Goal: Task Accomplishment & Management: Manage account settings

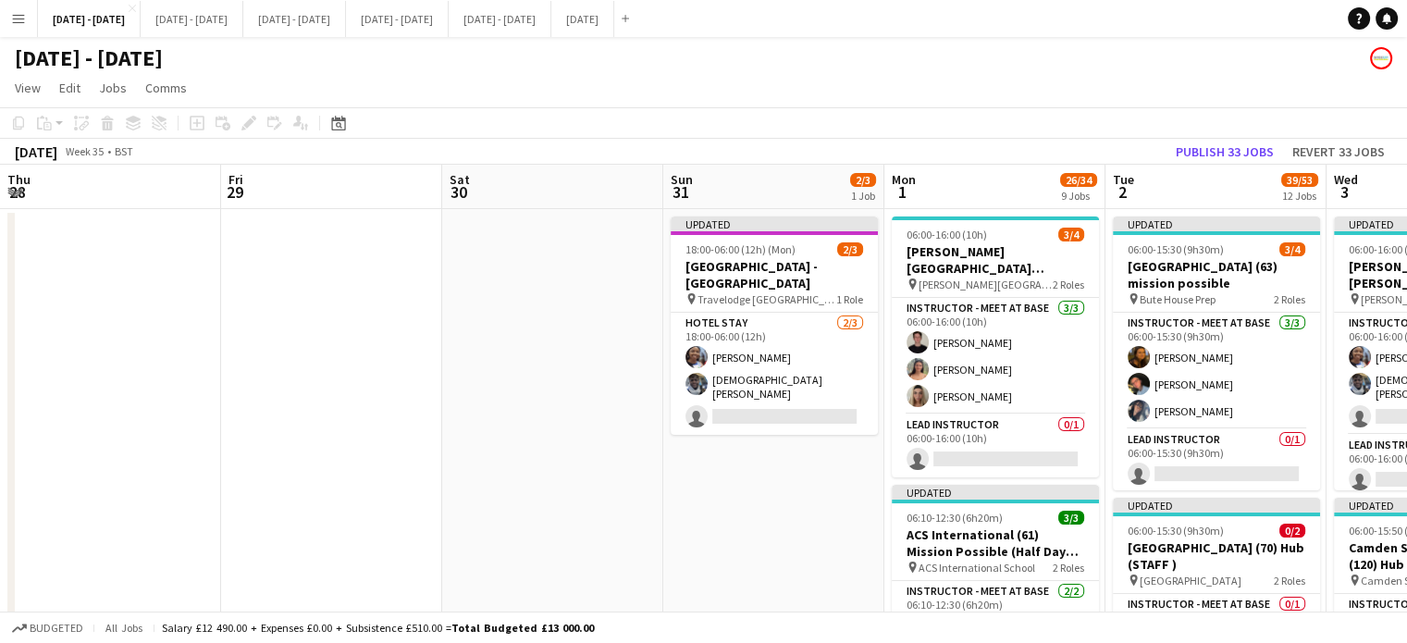
drag, startPoint x: 27, startPoint y: 508, endPoint x: 303, endPoint y: 500, distance: 276.6
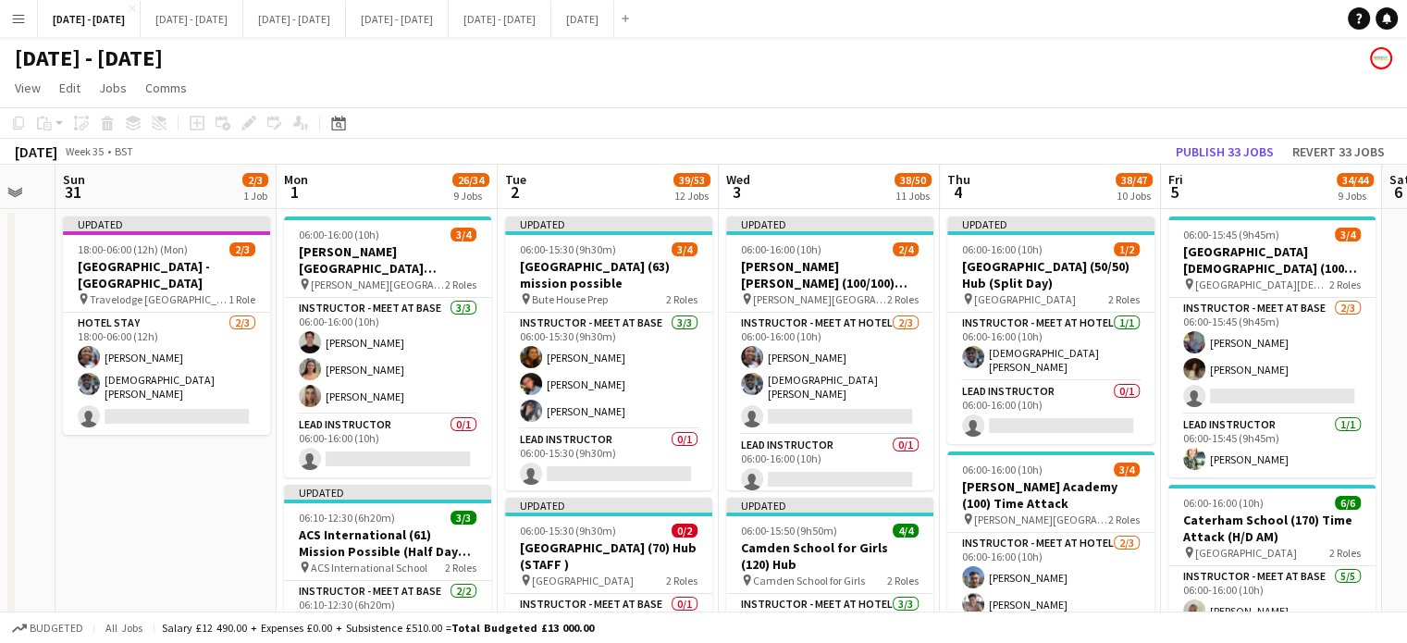
drag, startPoint x: 296, startPoint y: 499, endPoint x: 71, endPoint y: 510, distance: 225.0
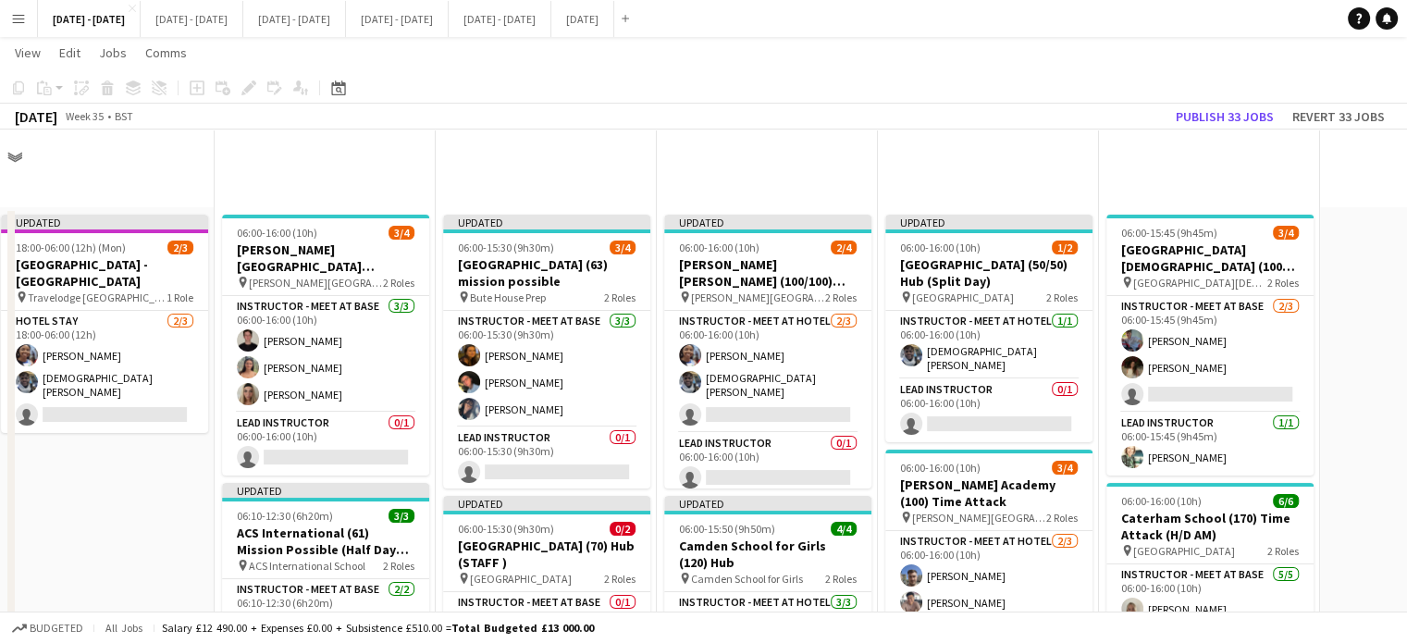
drag, startPoint x: 143, startPoint y: 464, endPoint x: 192, endPoint y: 439, distance: 55.0
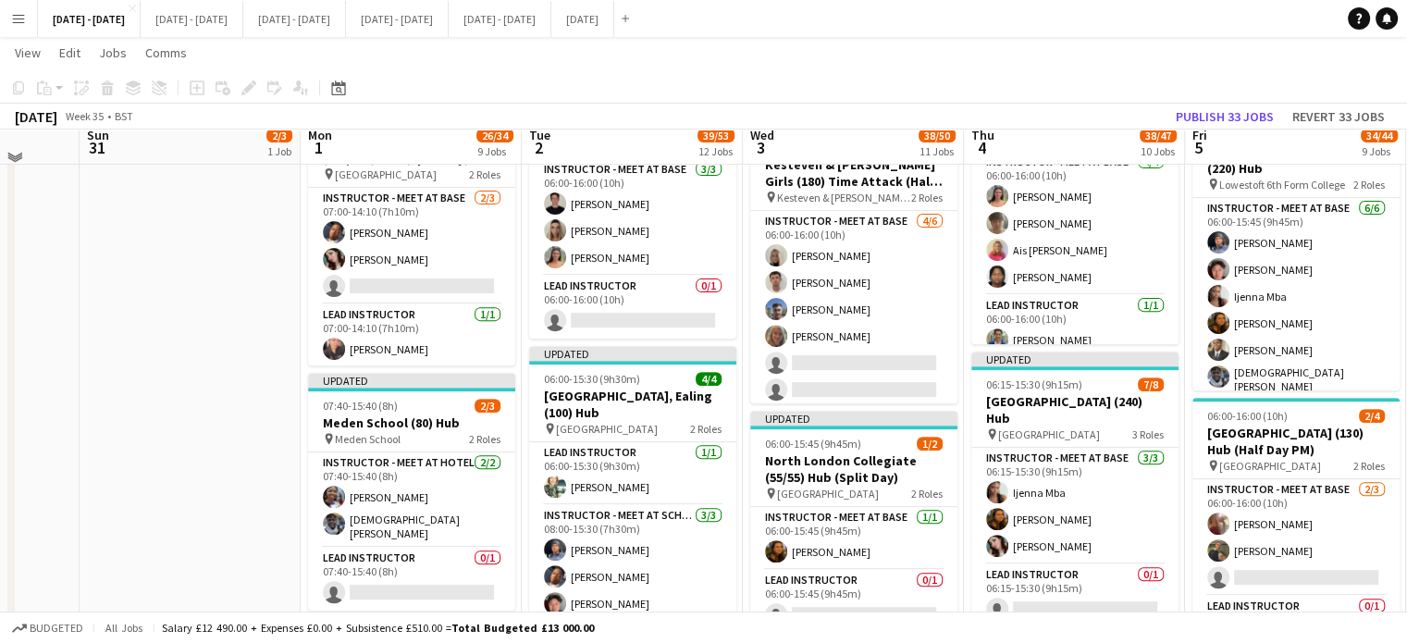
scroll to position [462, 0]
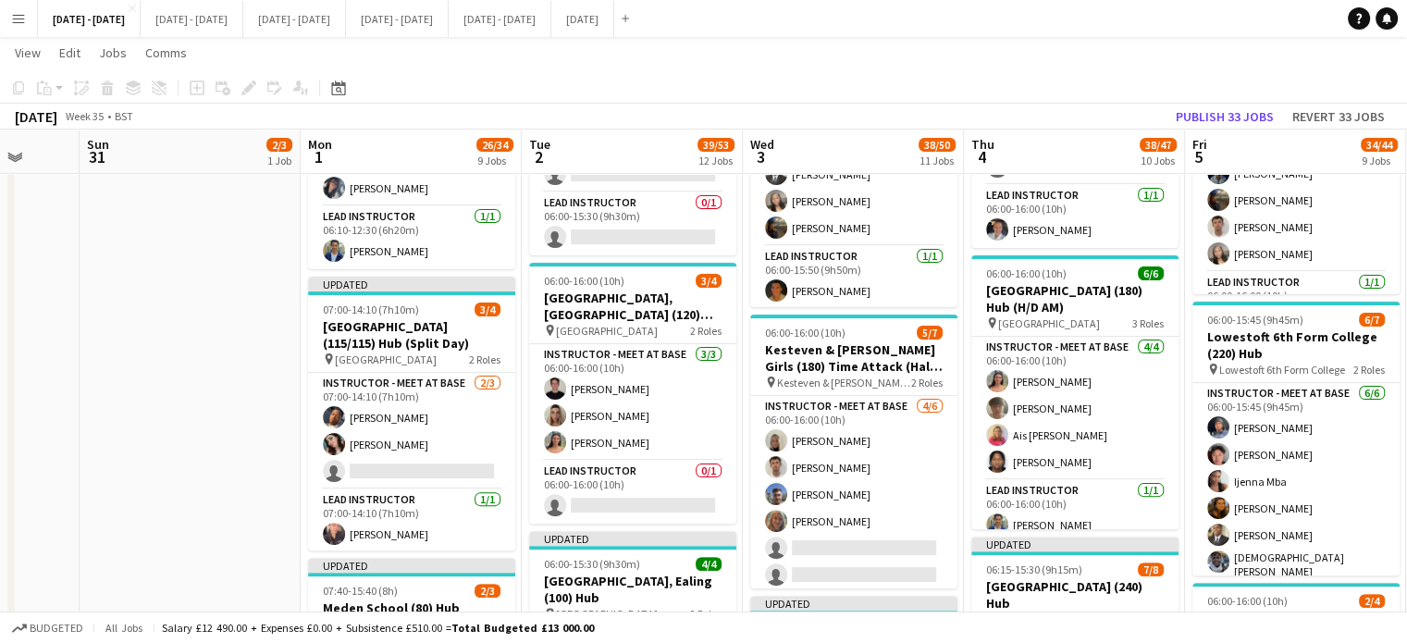
click at [16, 15] on app-icon "Menu" at bounding box center [18, 18] width 15 height 15
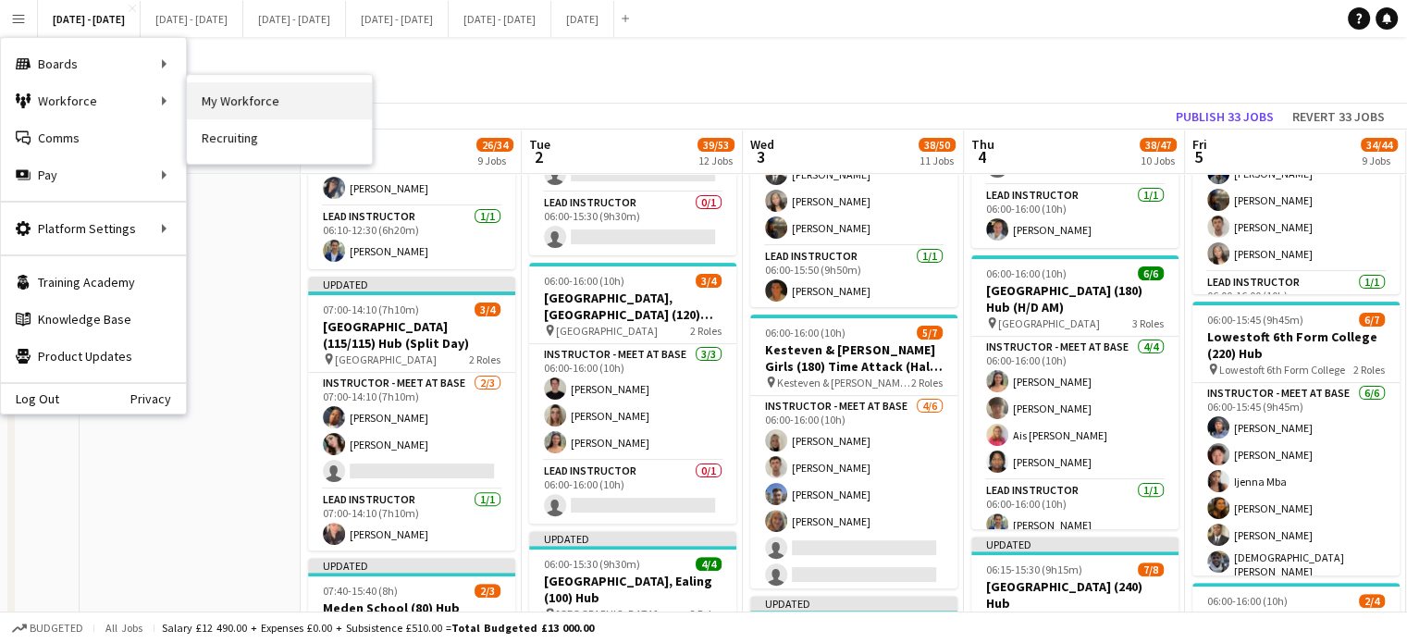
click at [236, 102] on link "My Workforce" at bounding box center [279, 100] width 185 height 37
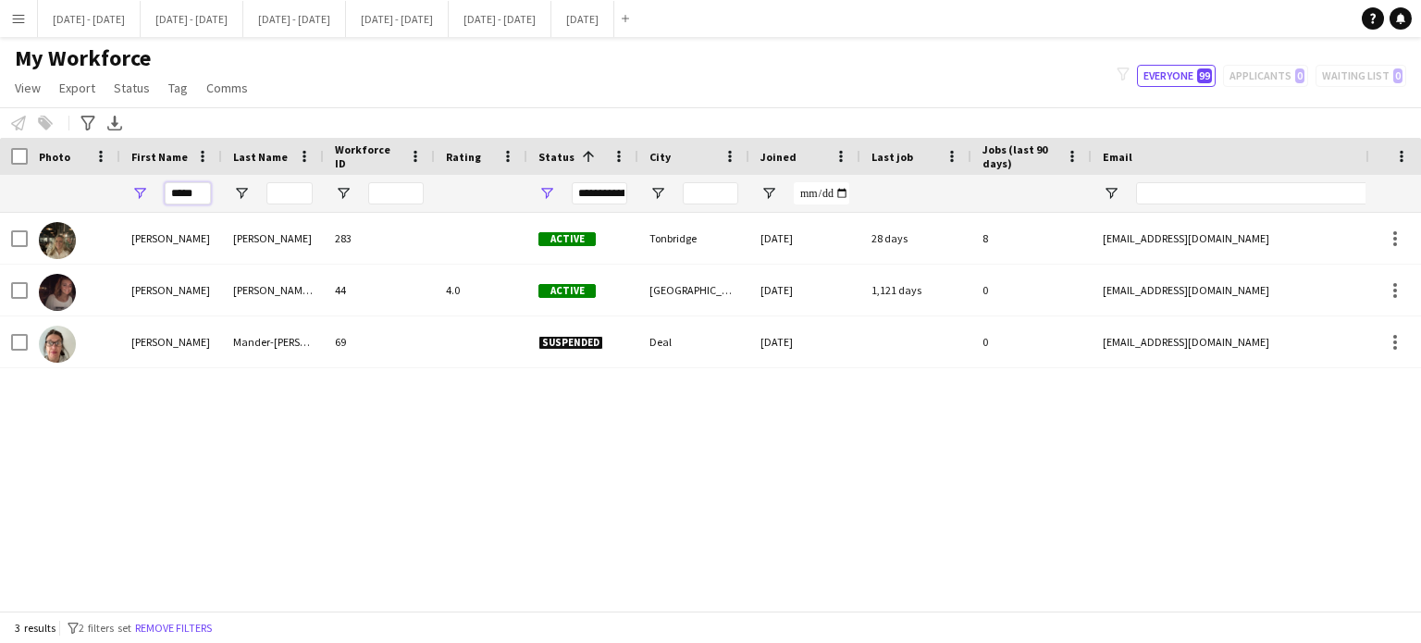
drag, startPoint x: 201, startPoint y: 190, endPoint x: 118, endPoint y: 191, distance: 82.3
click at [118, 191] on div "*****" at bounding box center [1002, 193] width 2005 height 37
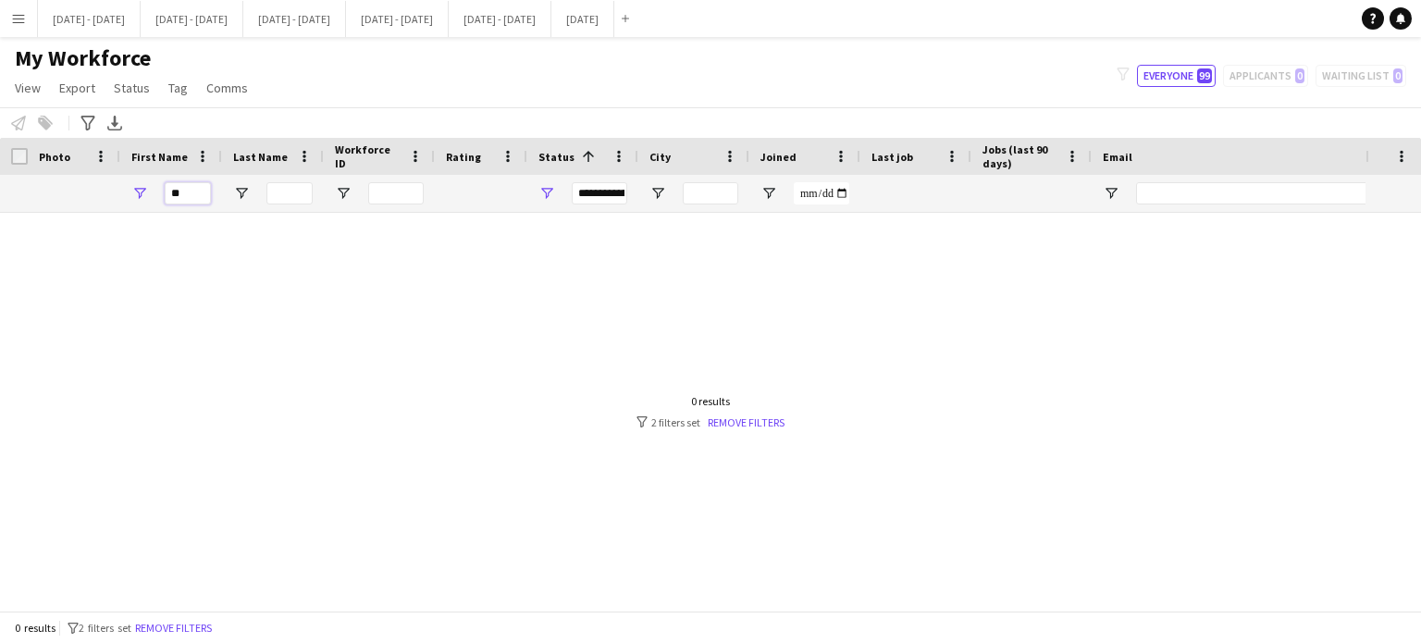
type input "*"
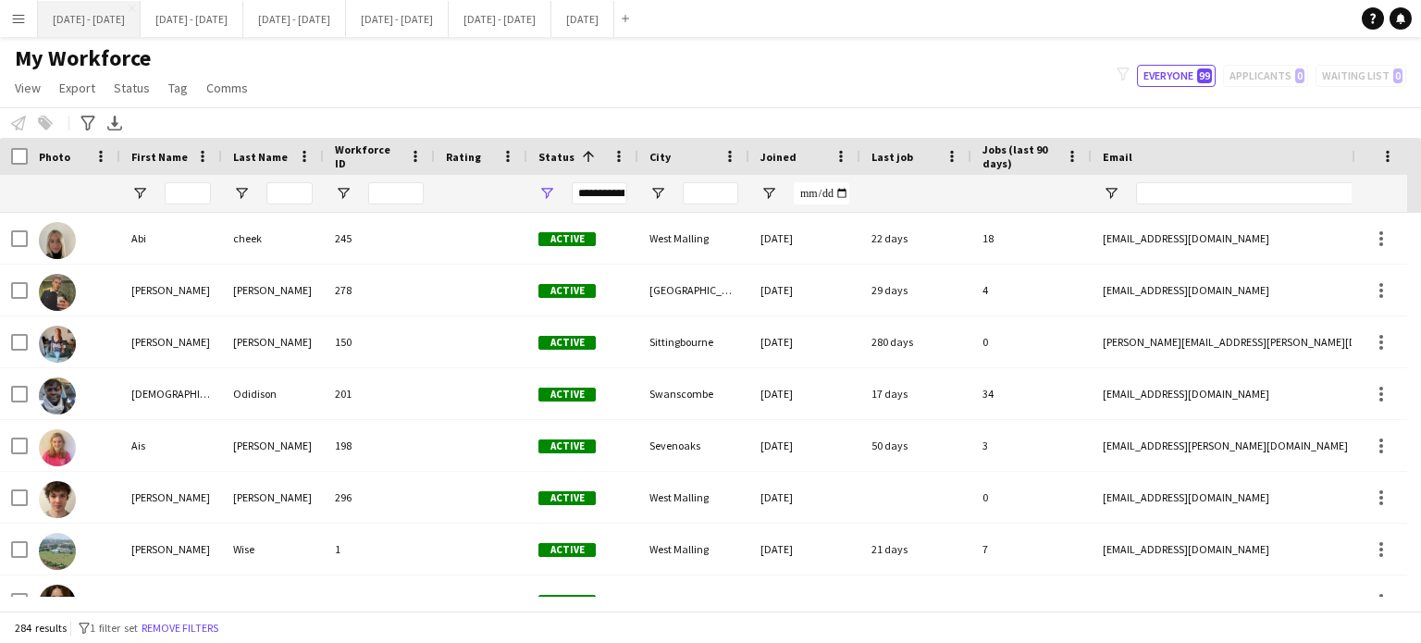
click at [96, 8] on button "[DATE] - [DATE] Close" at bounding box center [89, 19] width 103 height 36
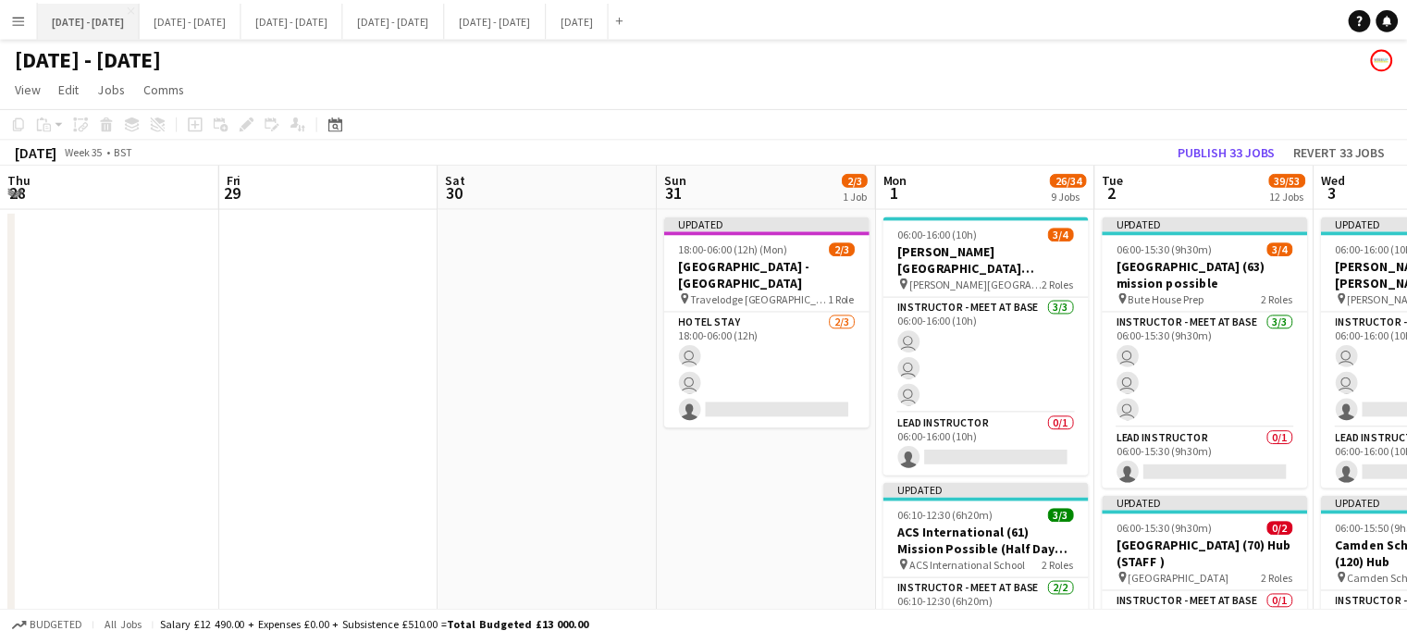
scroll to position [0, 584]
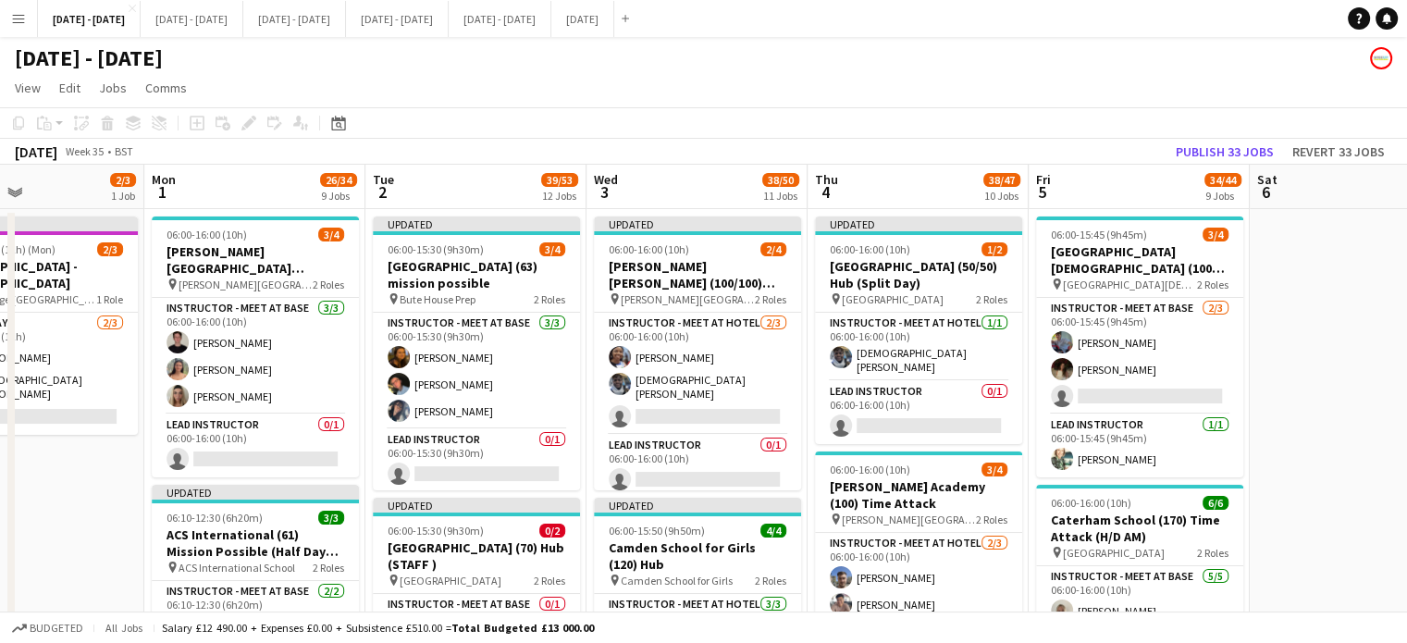
drag, startPoint x: 238, startPoint y: 552, endPoint x: 81, endPoint y: 554, distance: 156.3
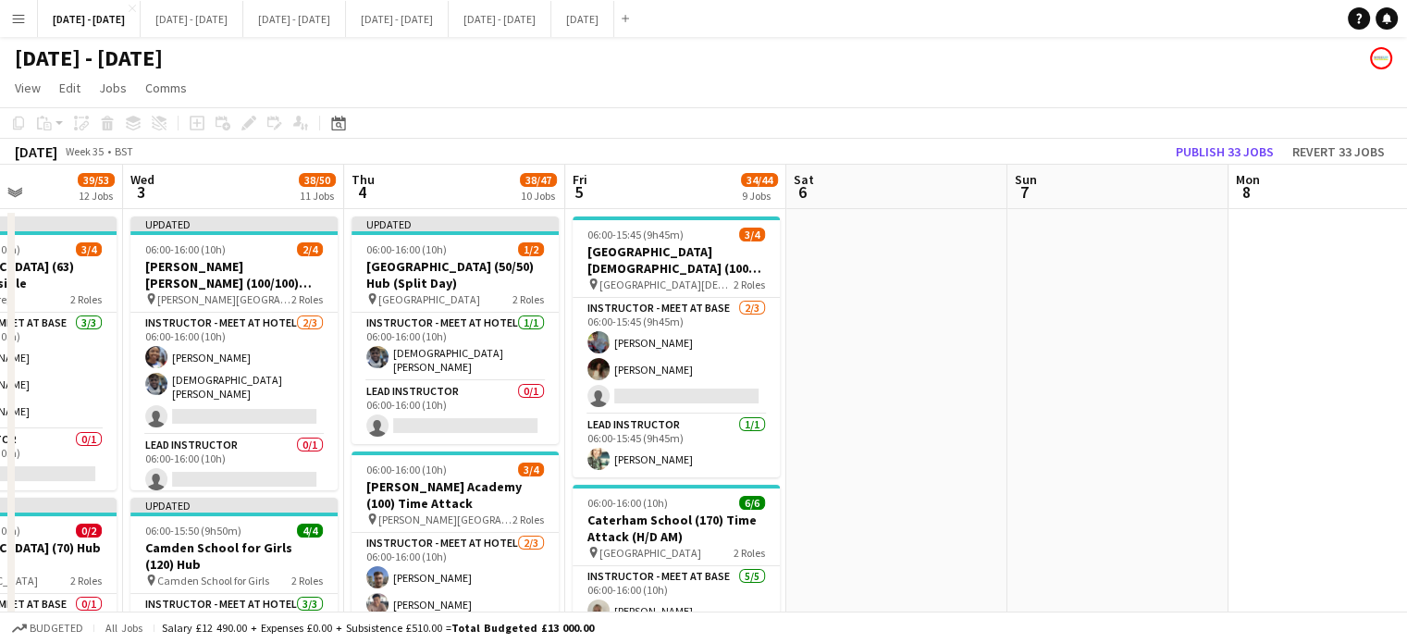
scroll to position [0, 448]
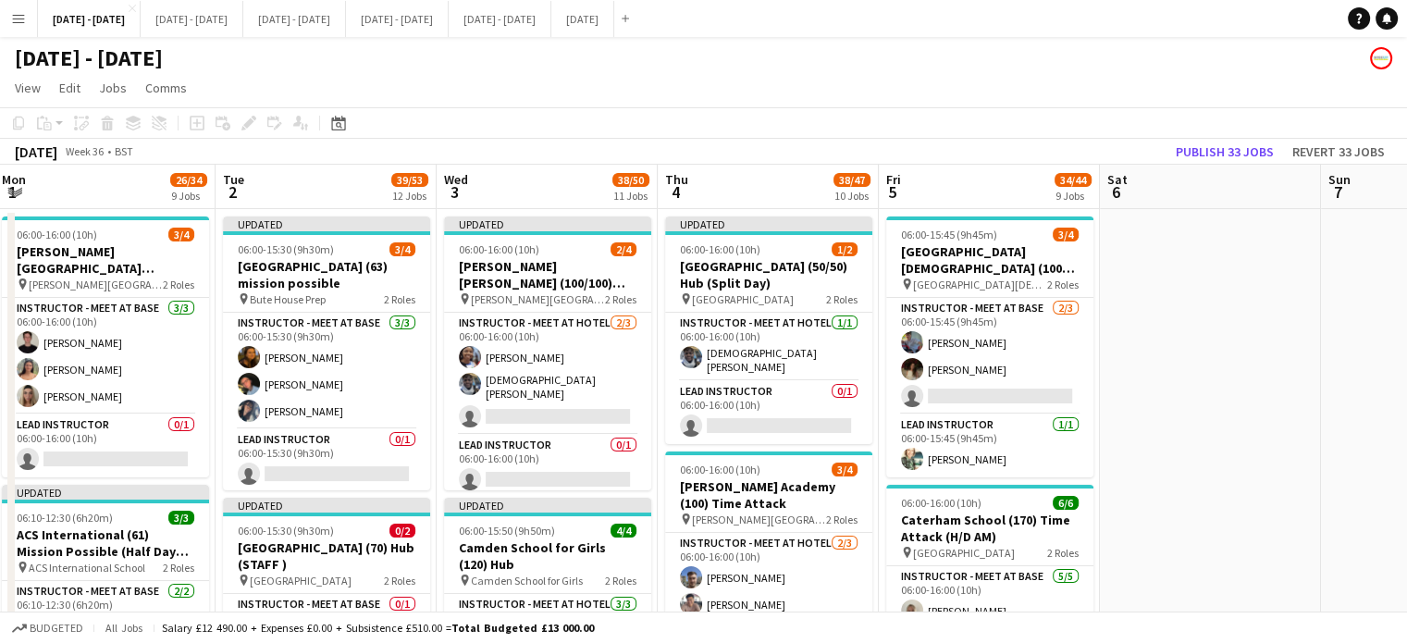
drag, startPoint x: 1349, startPoint y: 347, endPoint x: 1610, endPoint y: 339, distance: 261.9
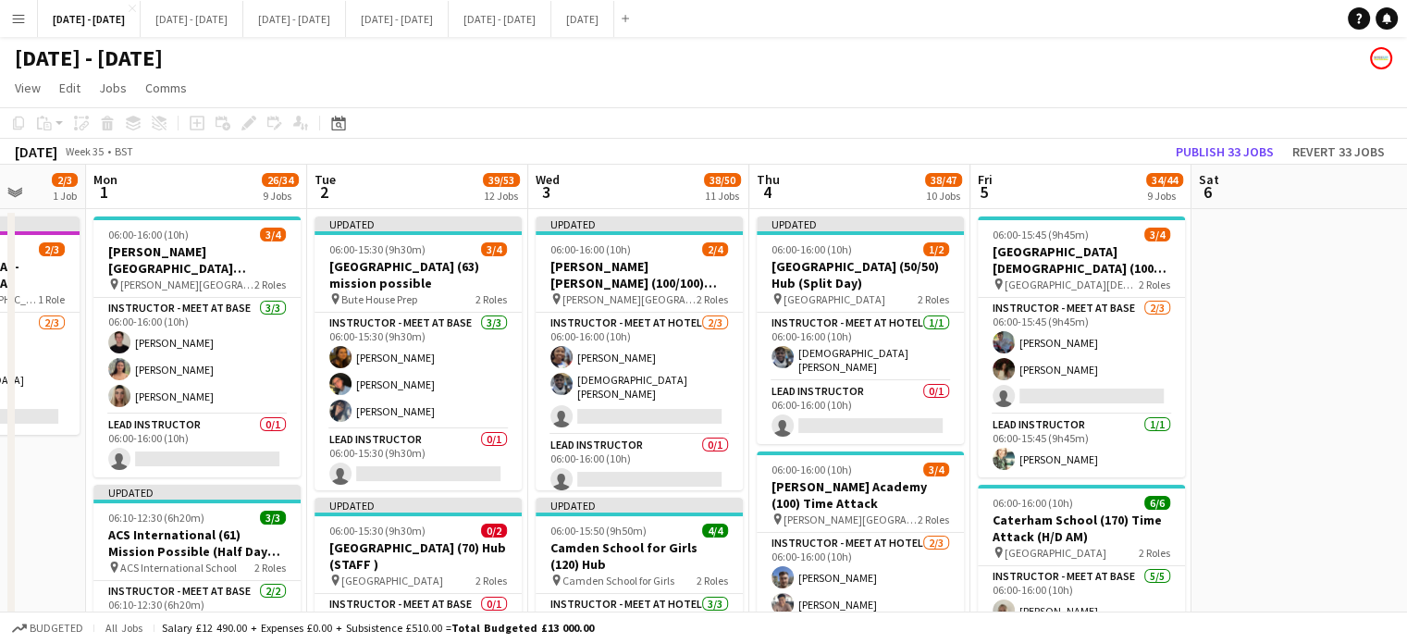
scroll to position [0, 536]
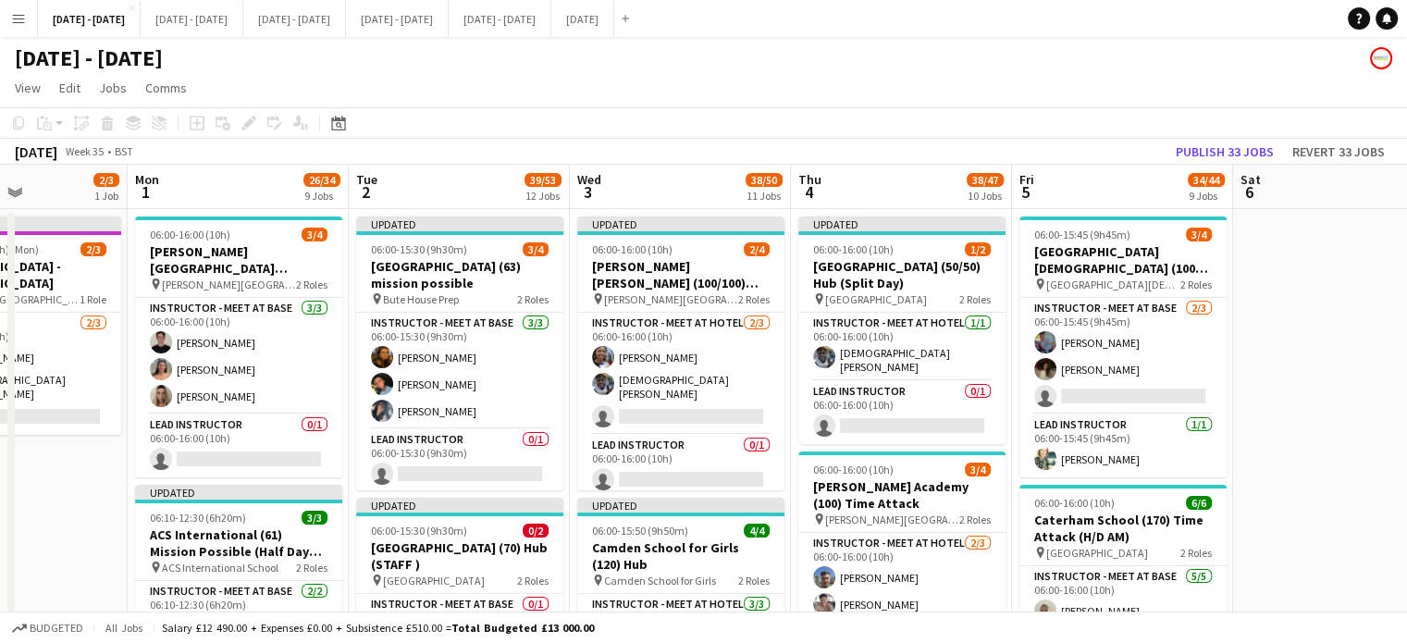
drag, startPoint x: 271, startPoint y: 187, endPoint x: 404, endPoint y: 166, distance: 134.7
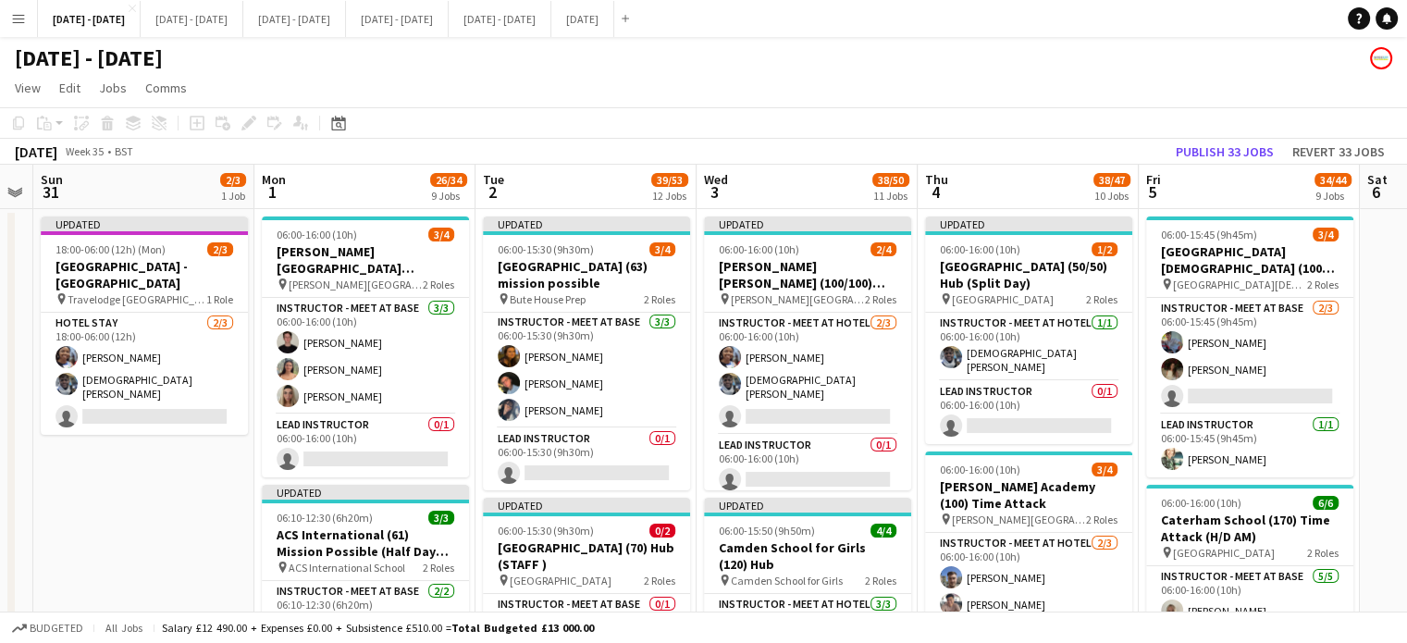
scroll to position [0, 632]
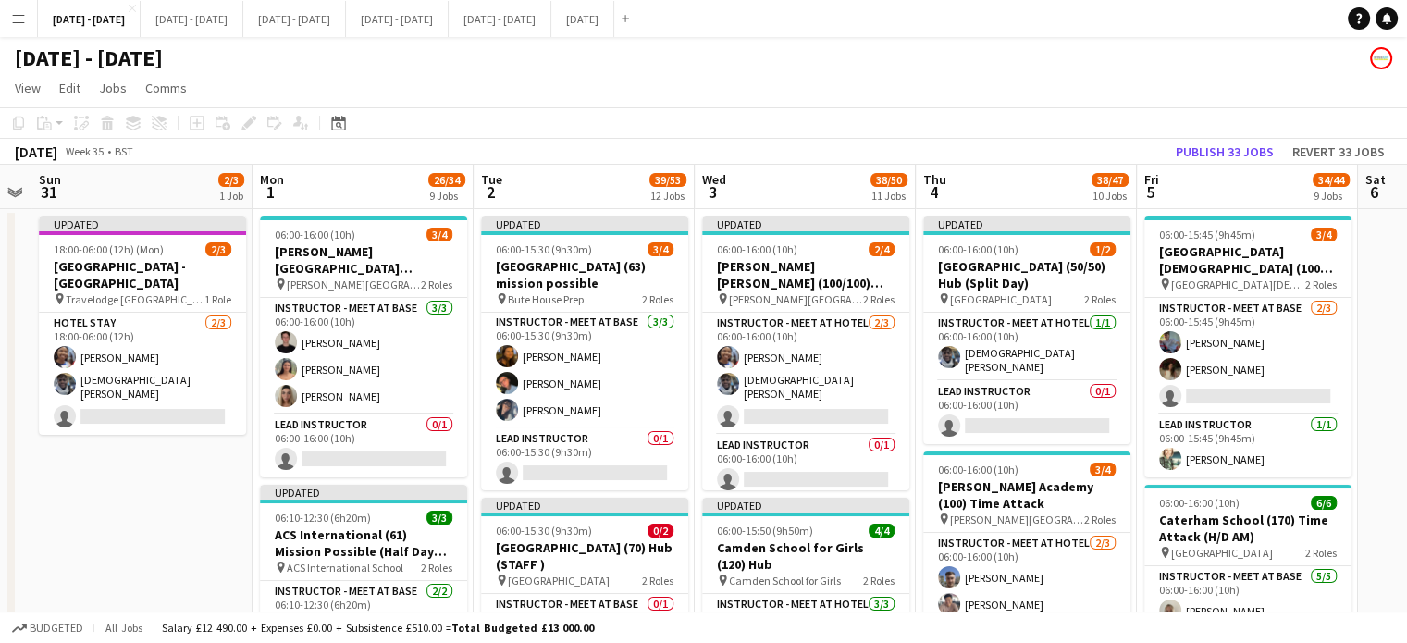
drag, startPoint x: 687, startPoint y: 173, endPoint x: 812, endPoint y: 187, distance: 125.6
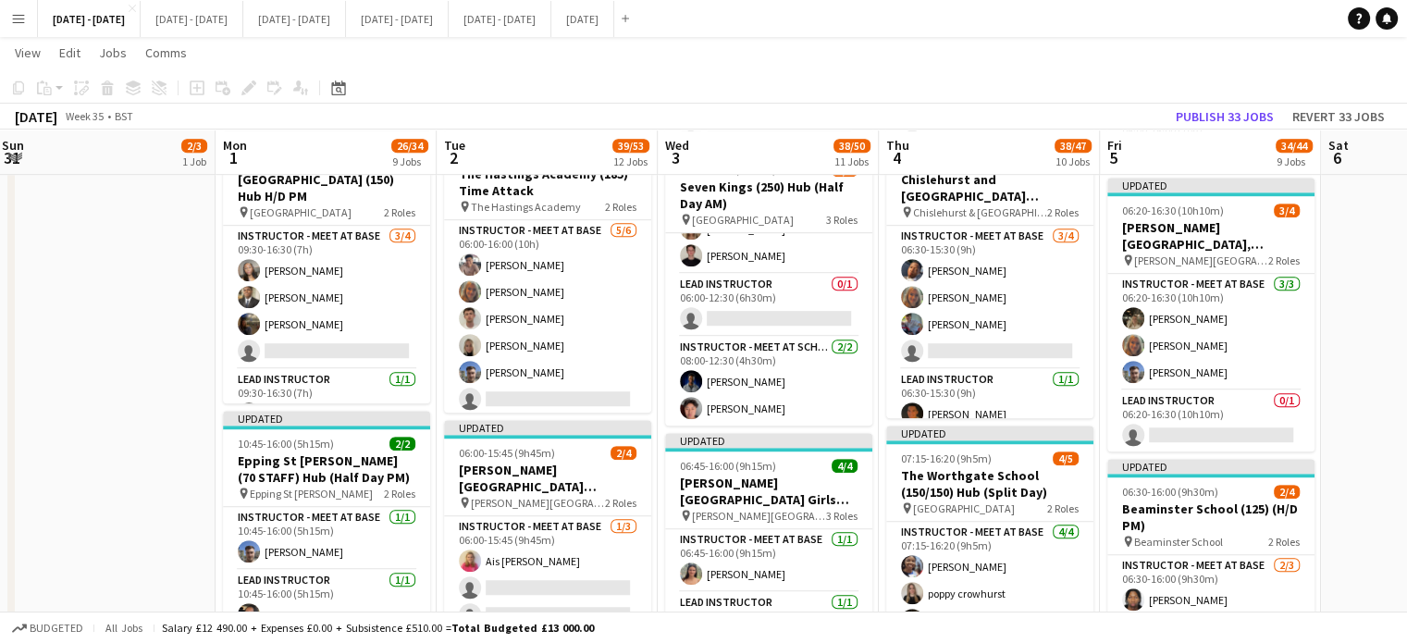
scroll to position [0, 668]
drag, startPoint x: 794, startPoint y: 289, endPoint x: 79, endPoint y: 499, distance: 744.9
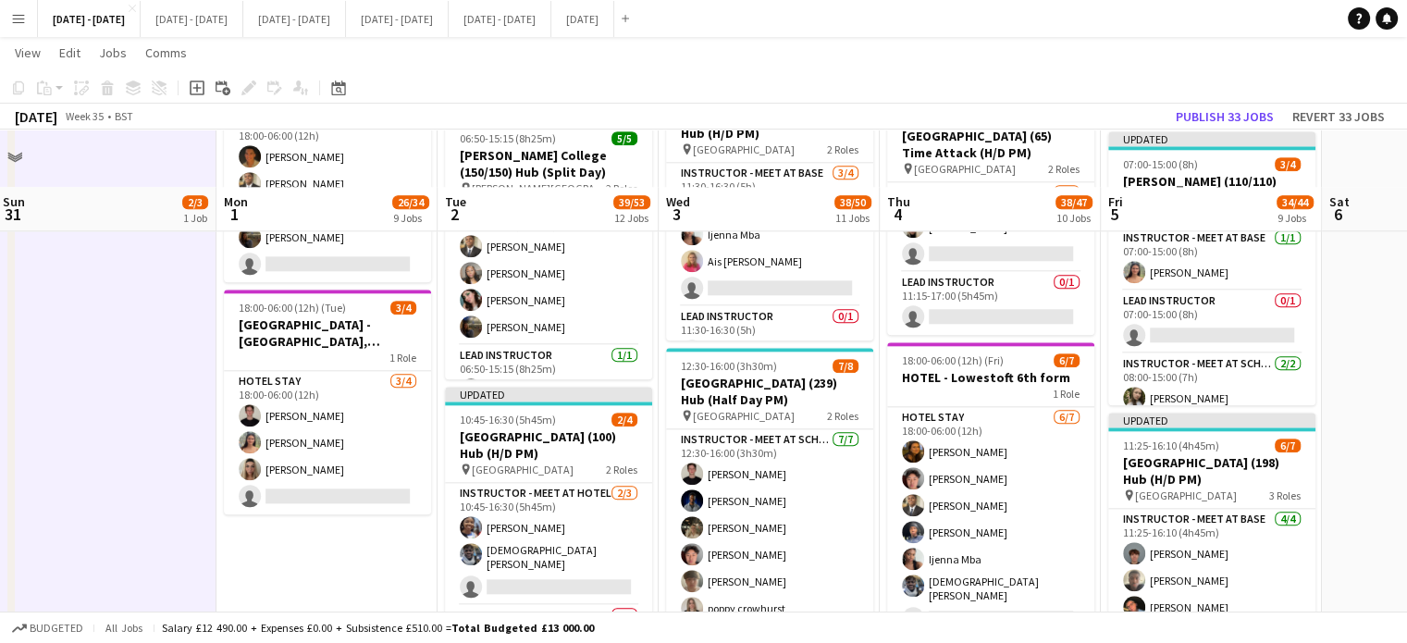
scroll to position [1968, 0]
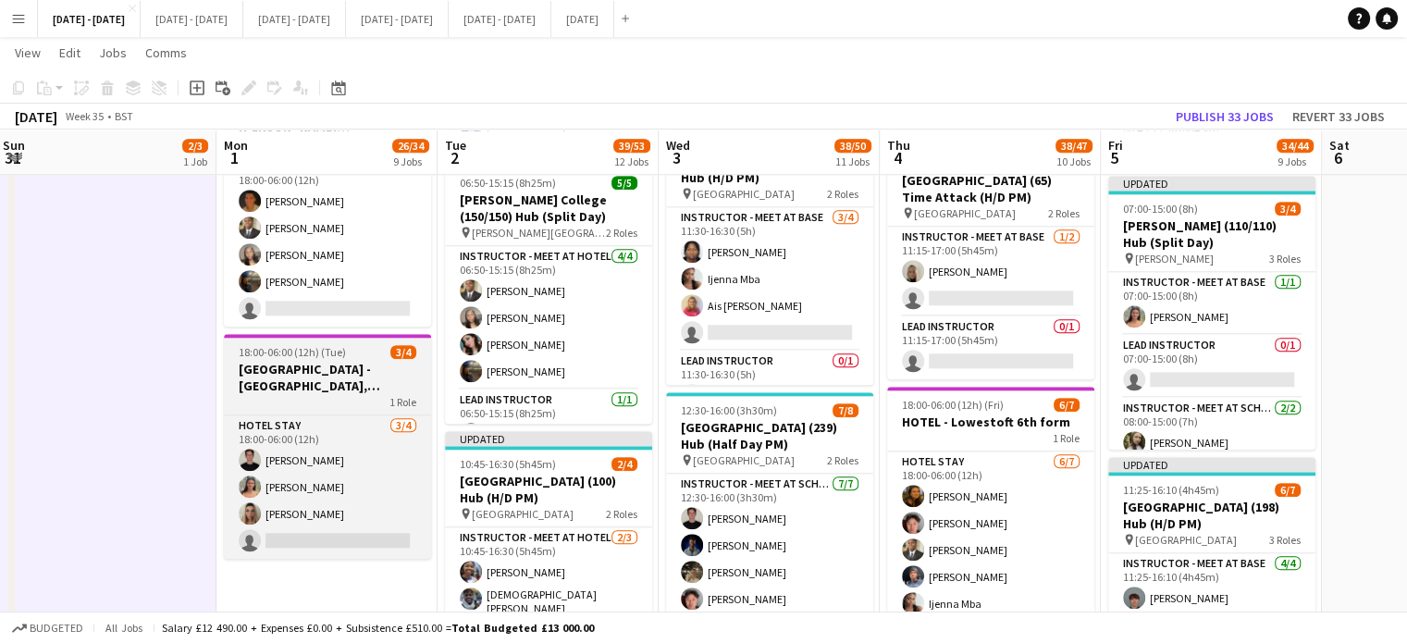
click at [323, 361] on h3 "[GEOGRAPHIC_DATA] - [GEOGRAPHIC_DATA], [GEOGRAPHIC_DATA]" at bounding box center [327, 377] width 207 height 33
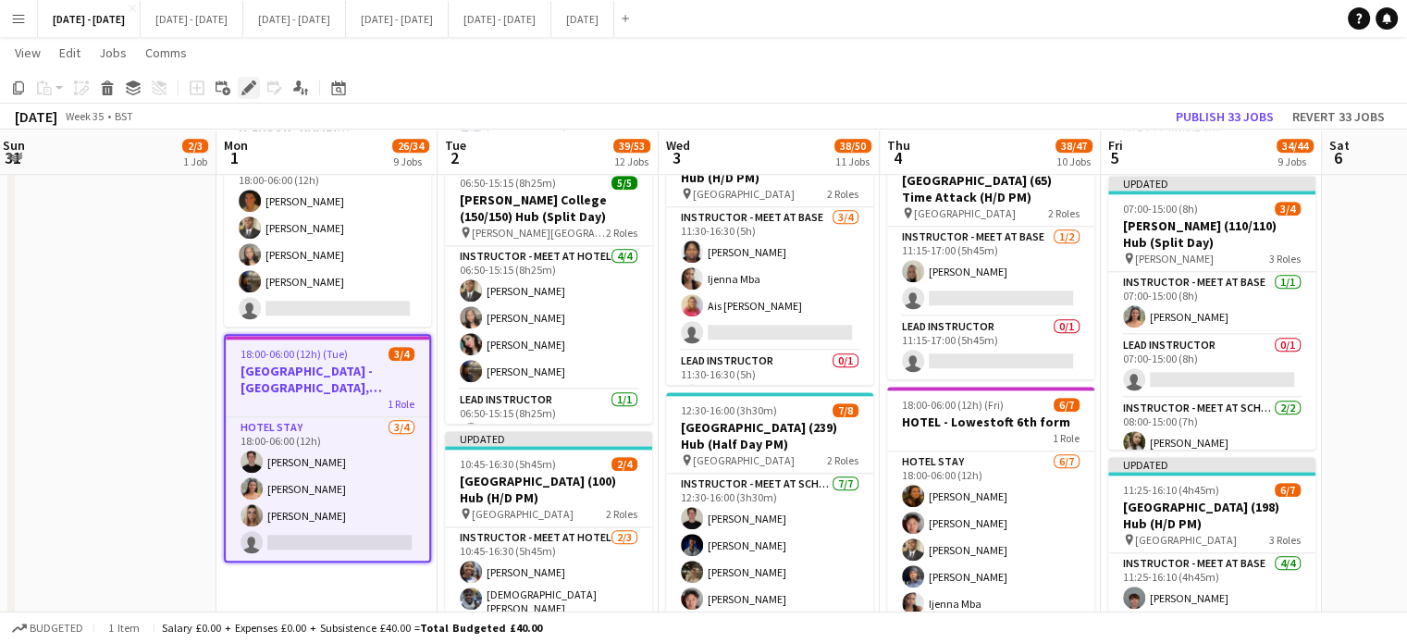
click at [254, 92] on icon "Edit" at bounding box center [248, 87] width 15 height 15
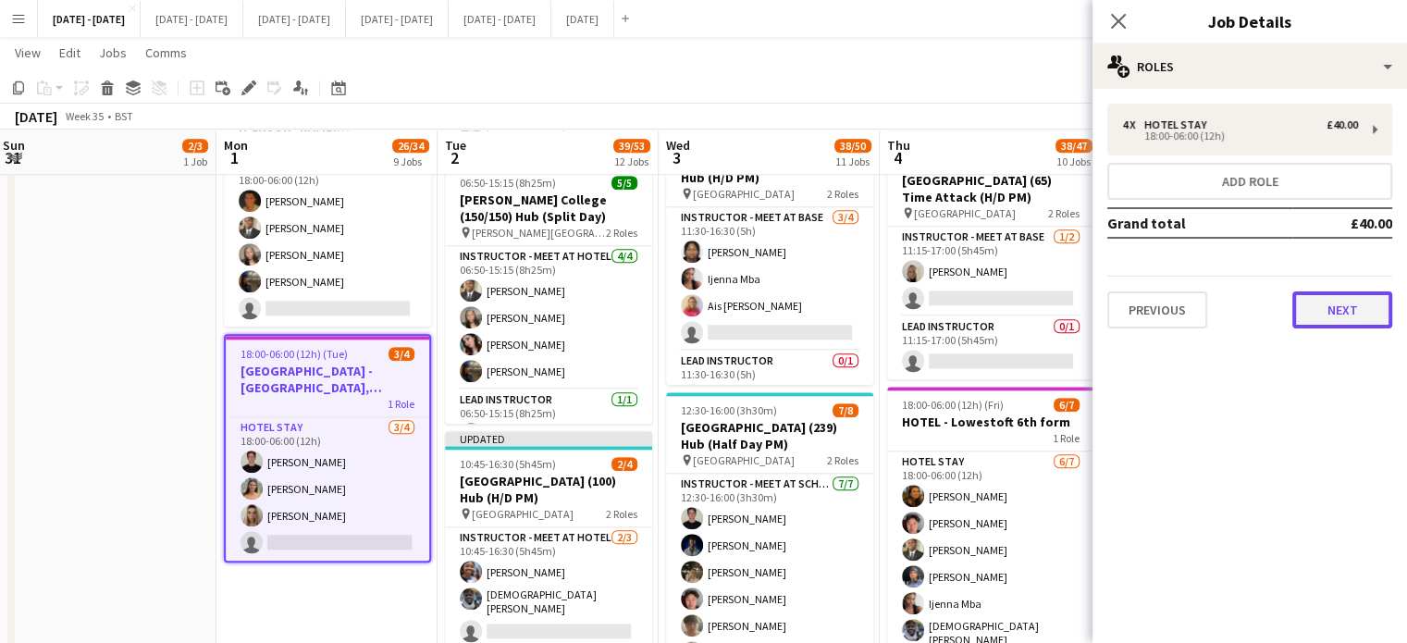
click at [1348, 302] on button "Next" at bounding box center [1342, 309] width 100 height 37
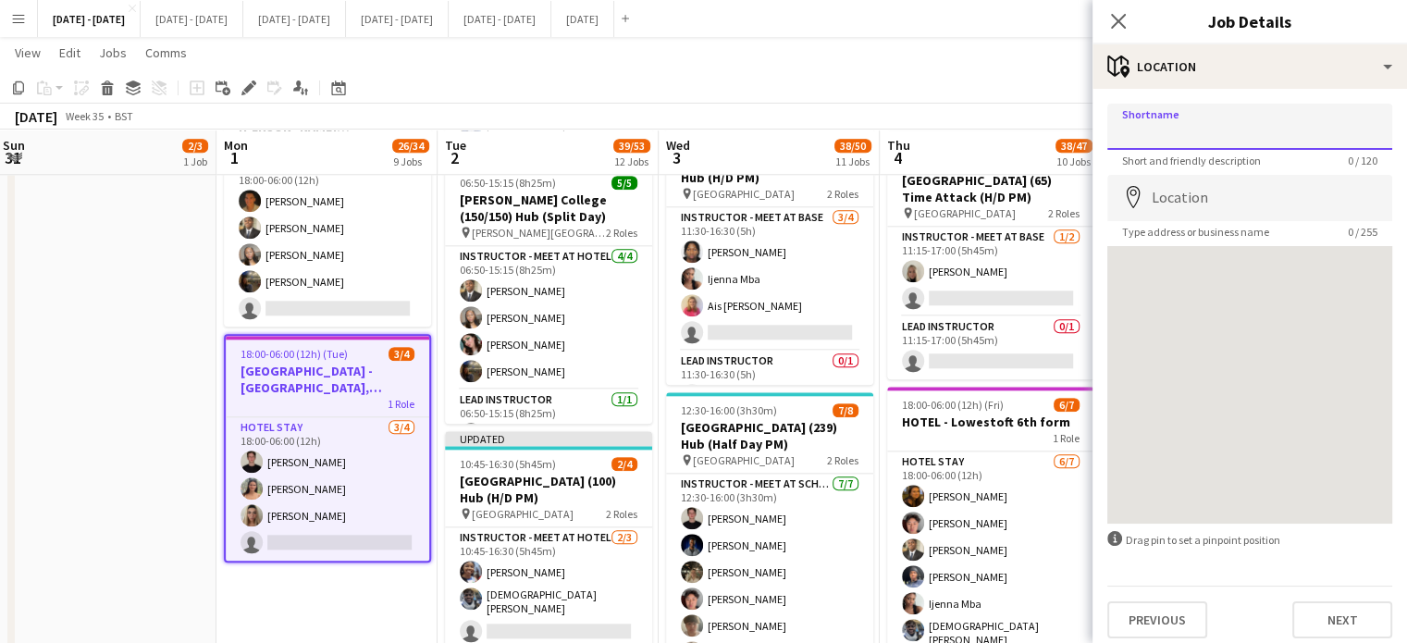
click at [1157, 114] on input "Shortname" at bounding box center [1249, 127] width 285 height 46
type input "**********"
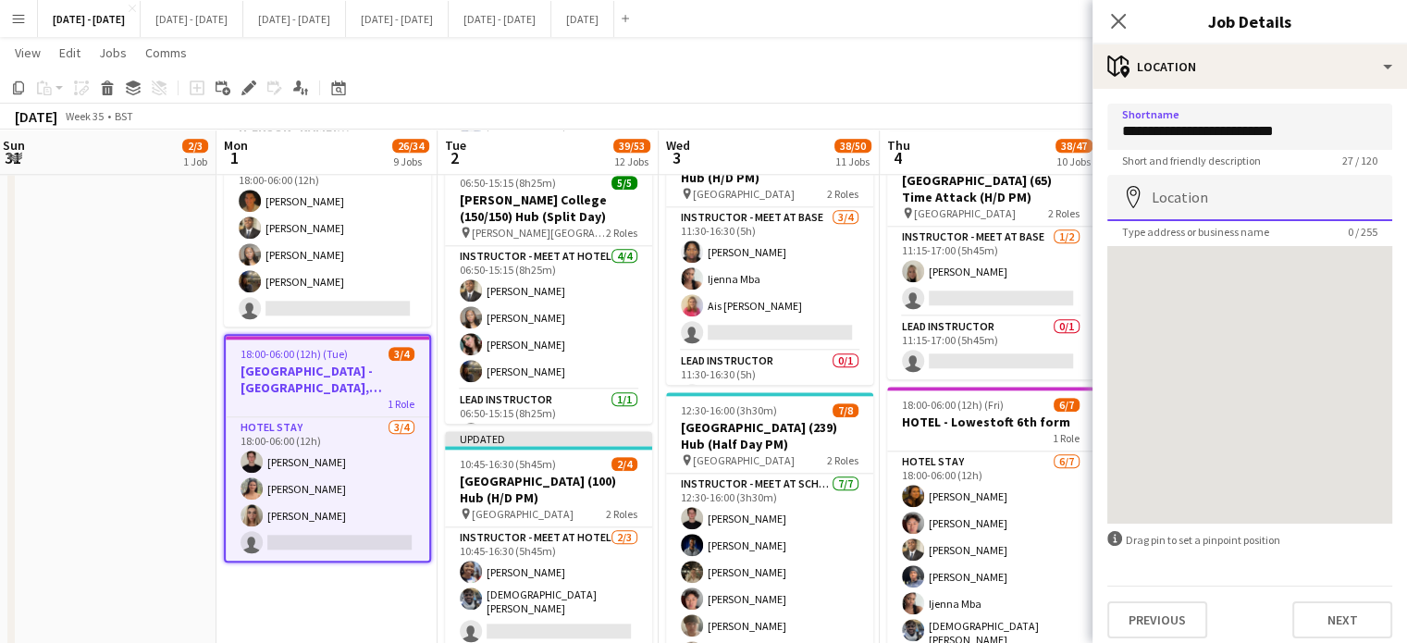
click at [1225, 187] on input "Location" at bounding box center [1249, 198] width 285 height 46
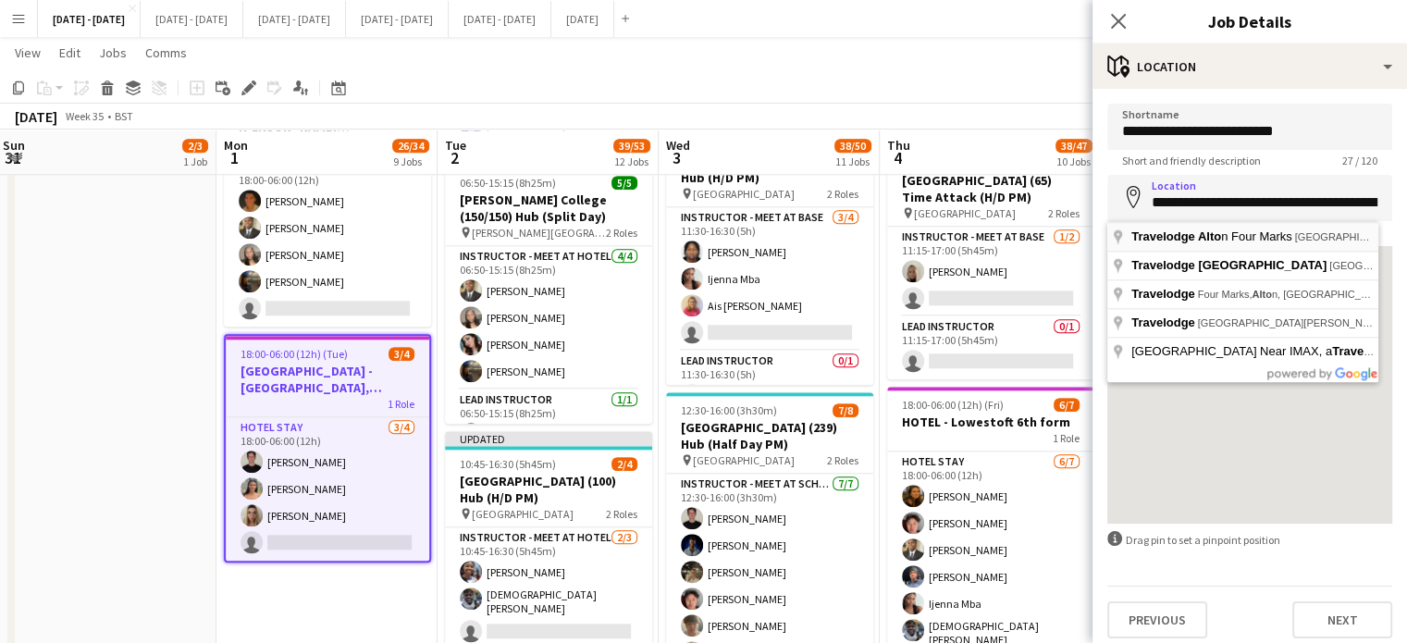
type input "**********"
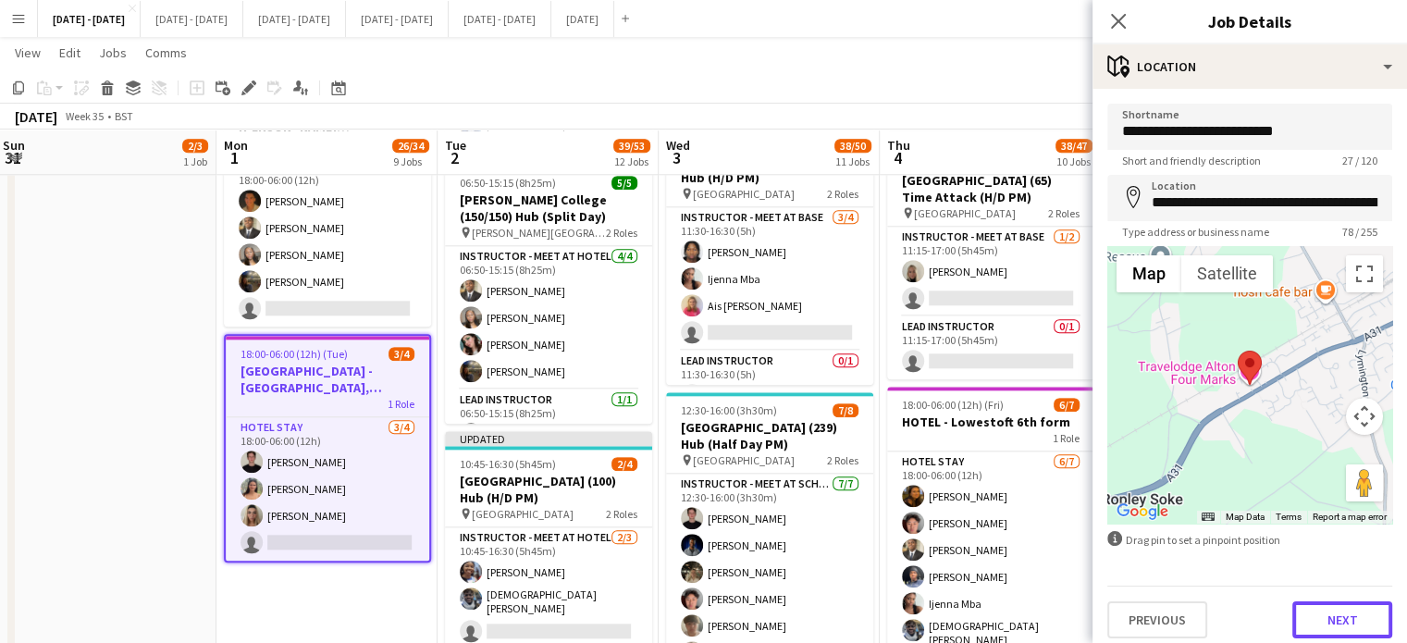
click at [1319, 624] on button "Next" at bounding box center [1342, 619] width 100 height 37
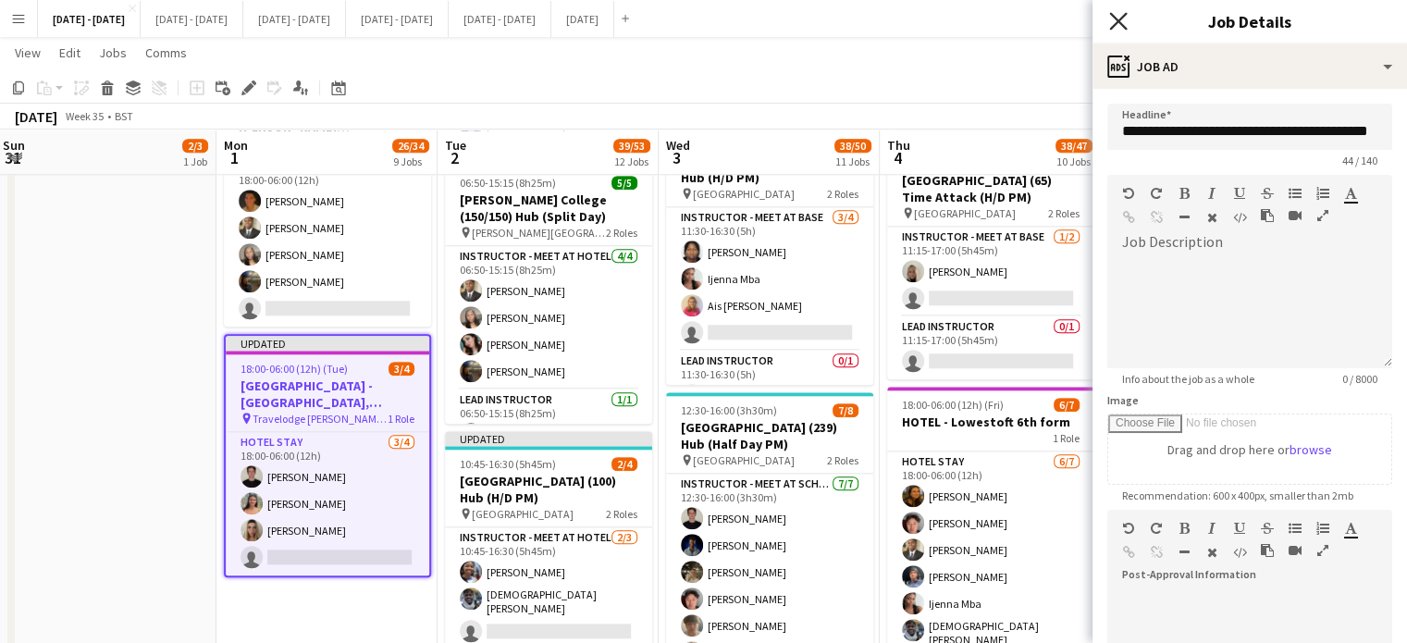
click at [1115, 22] on icon "Close pop-in" at bounding box center [1118, 21] width 18 height 18
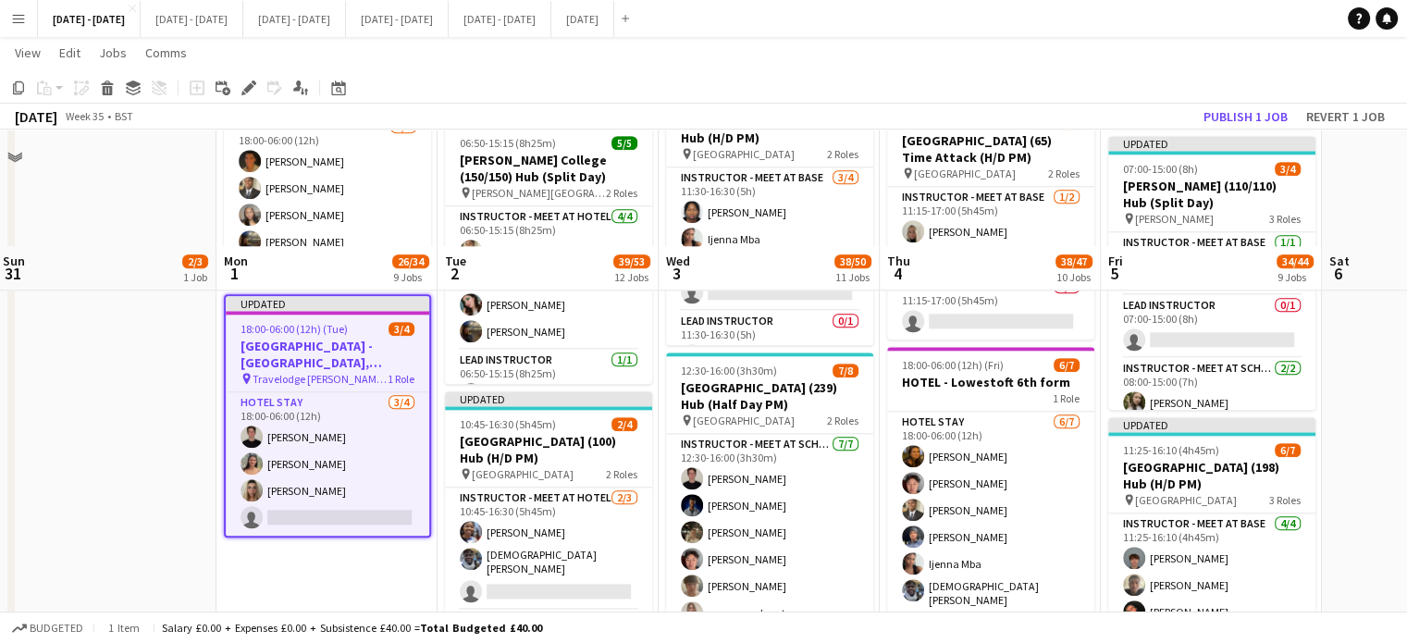
scroll to position [2153, 0]
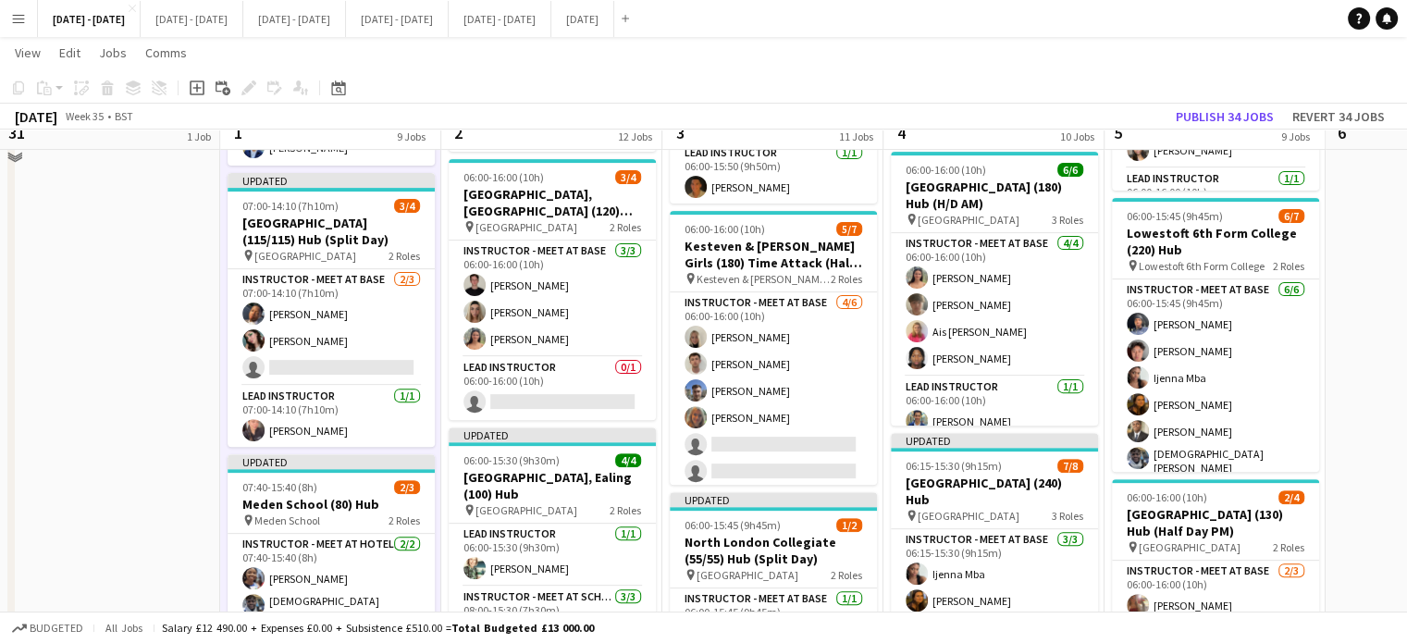
scroll to position [474, 0]
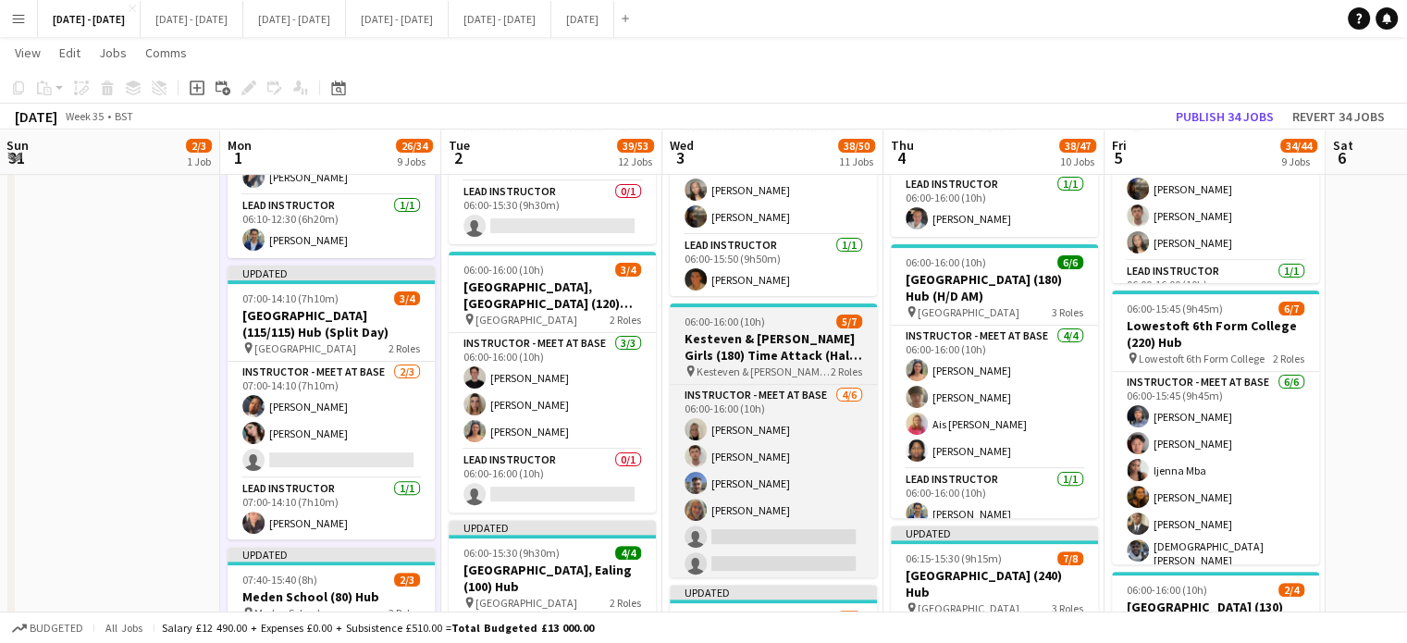
click at [811, 350] on h3 "Kesteven & [PERSON_NAME] Girls (180) Time Attack (Half Day PM)" at bounding box center [773, 346] width 207 height 33
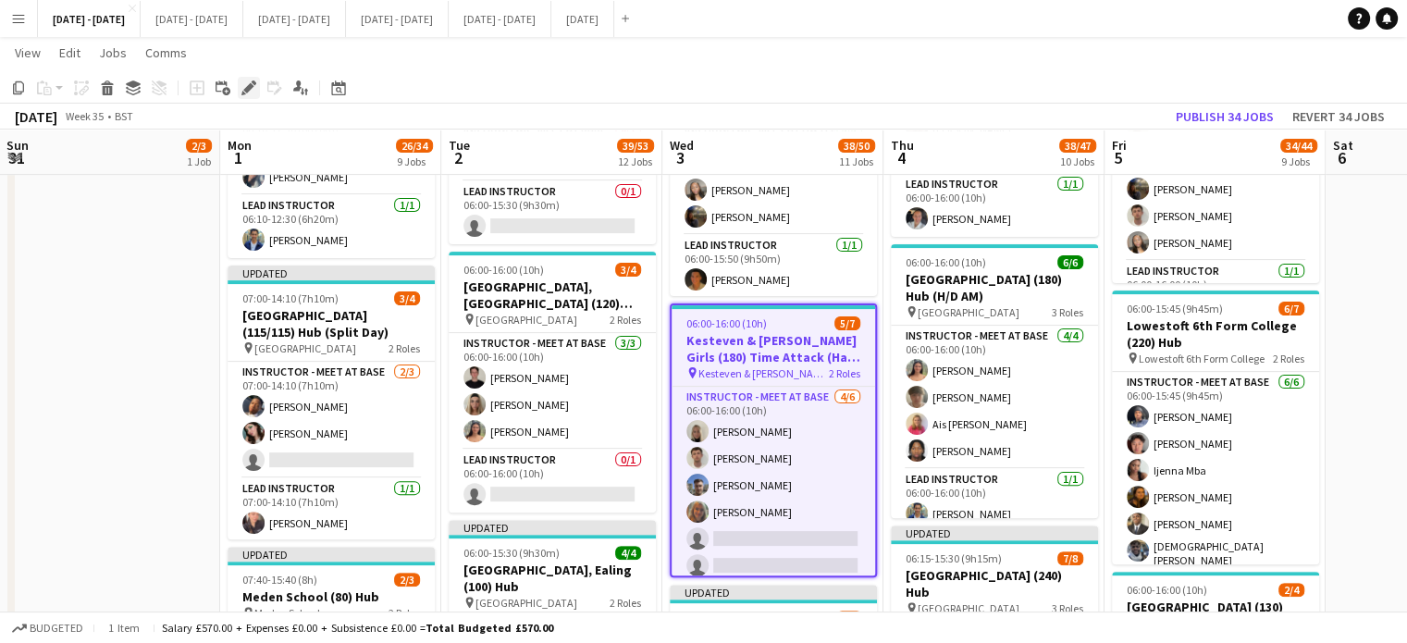
click at [250, 85] on icon at bounding box center [248, 88] width 10 height 10
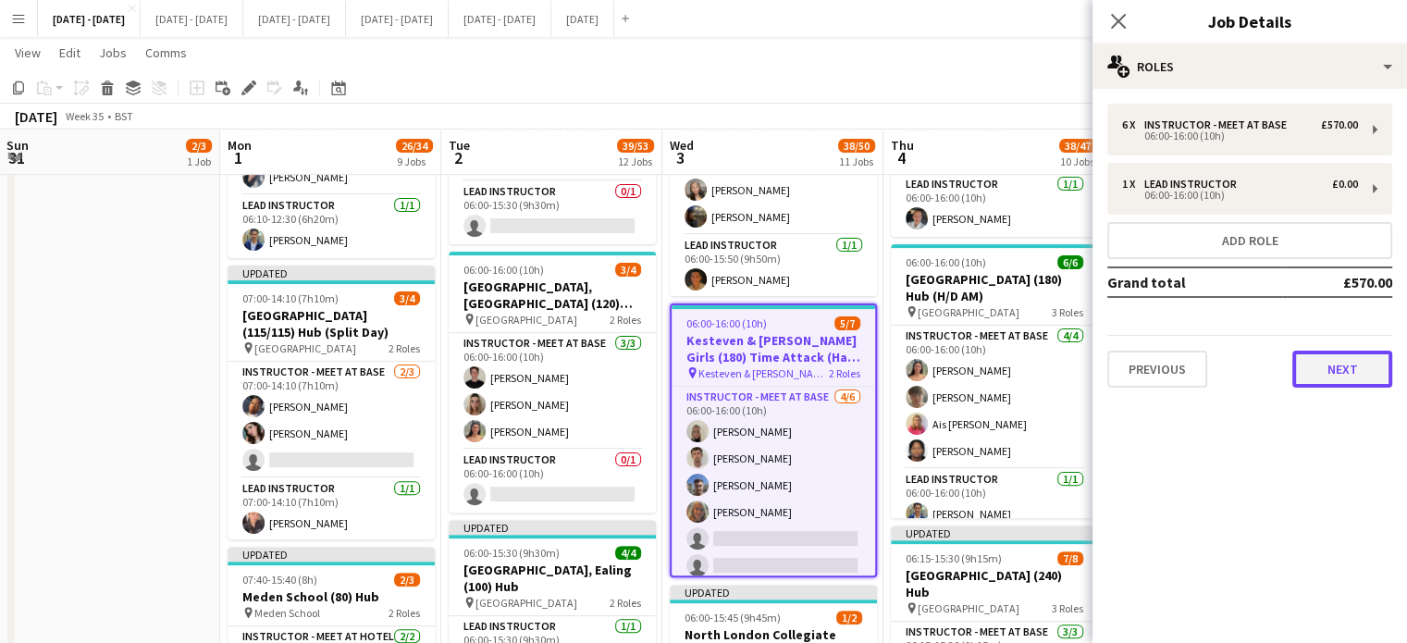
click at [1377, 379] on button "Next" at bounding box center [1342, 369] width 100 height 37
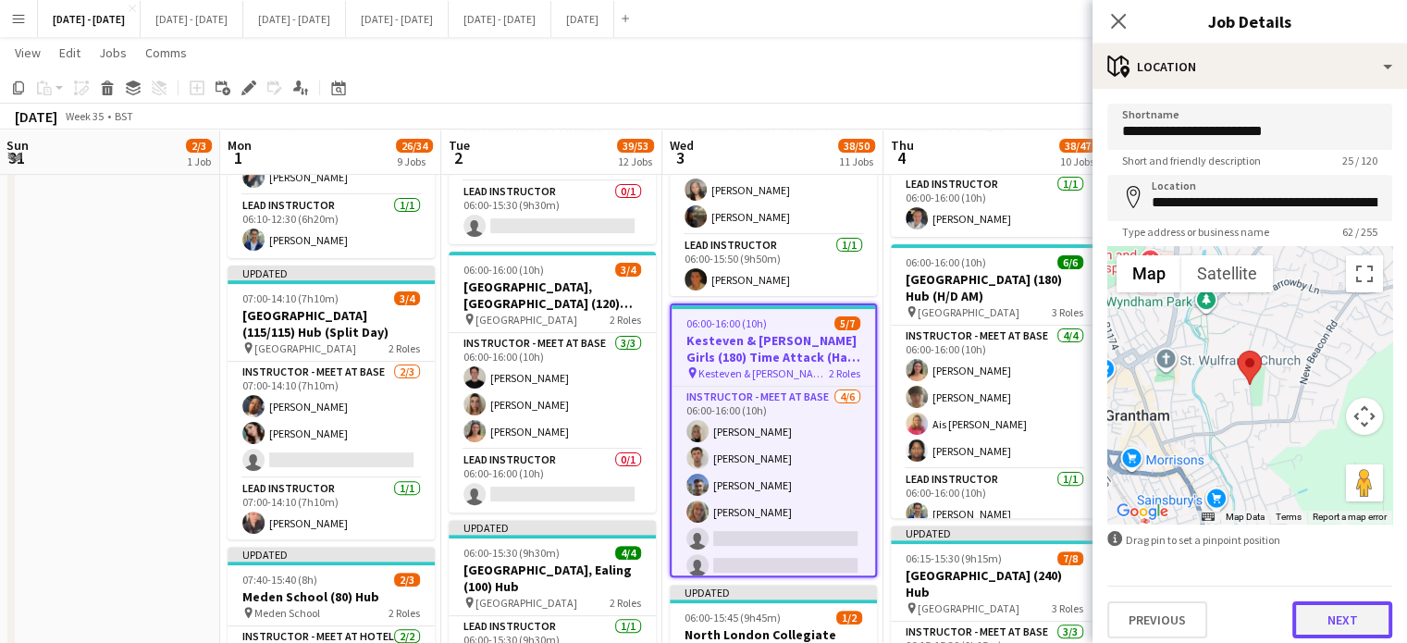
click at [1335, 606] on button "Next" at bounding box center [1342, 619] width 100 height 37
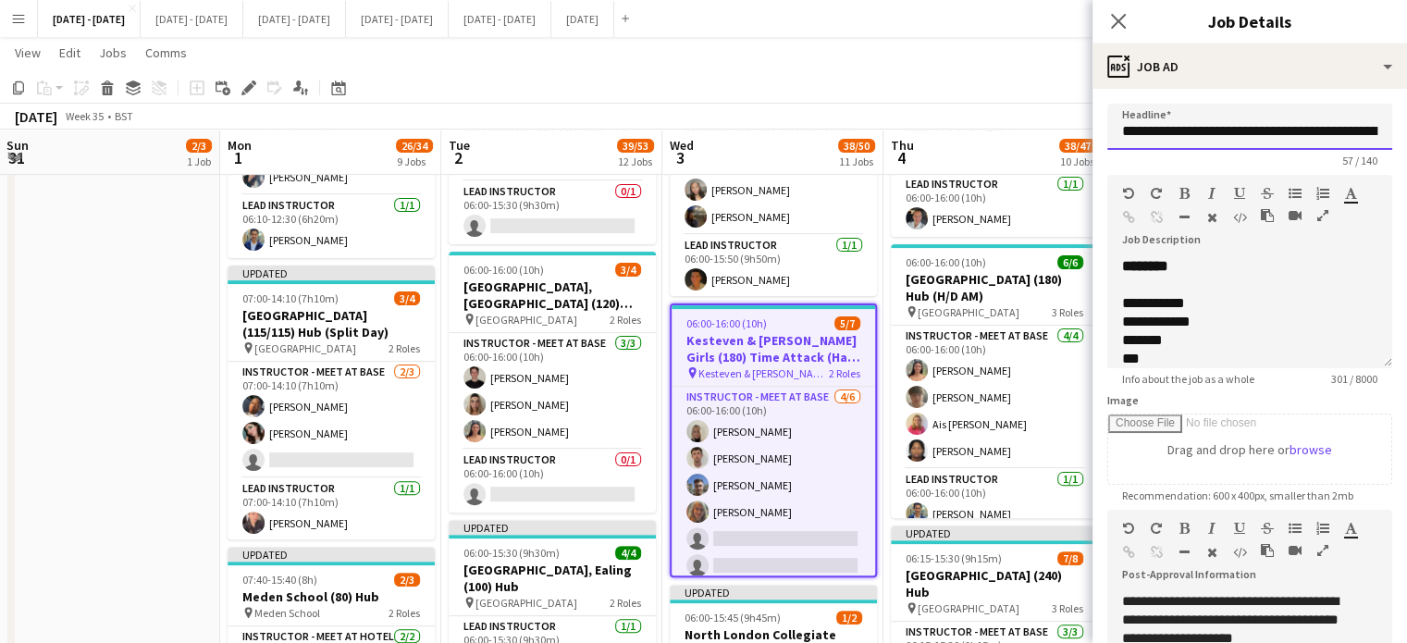
click at [1276, 140] on input "**********" at bounding box center [1249, 127] width 285 height 46
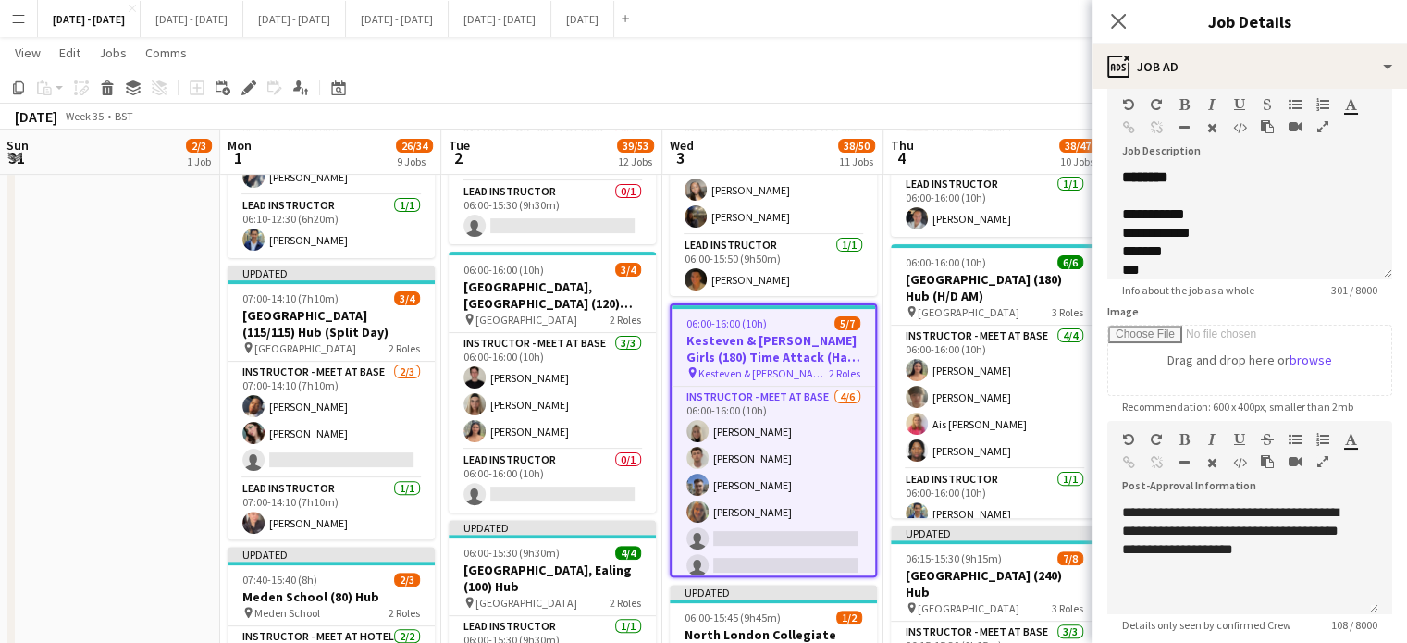
scroll to position [185, 0]
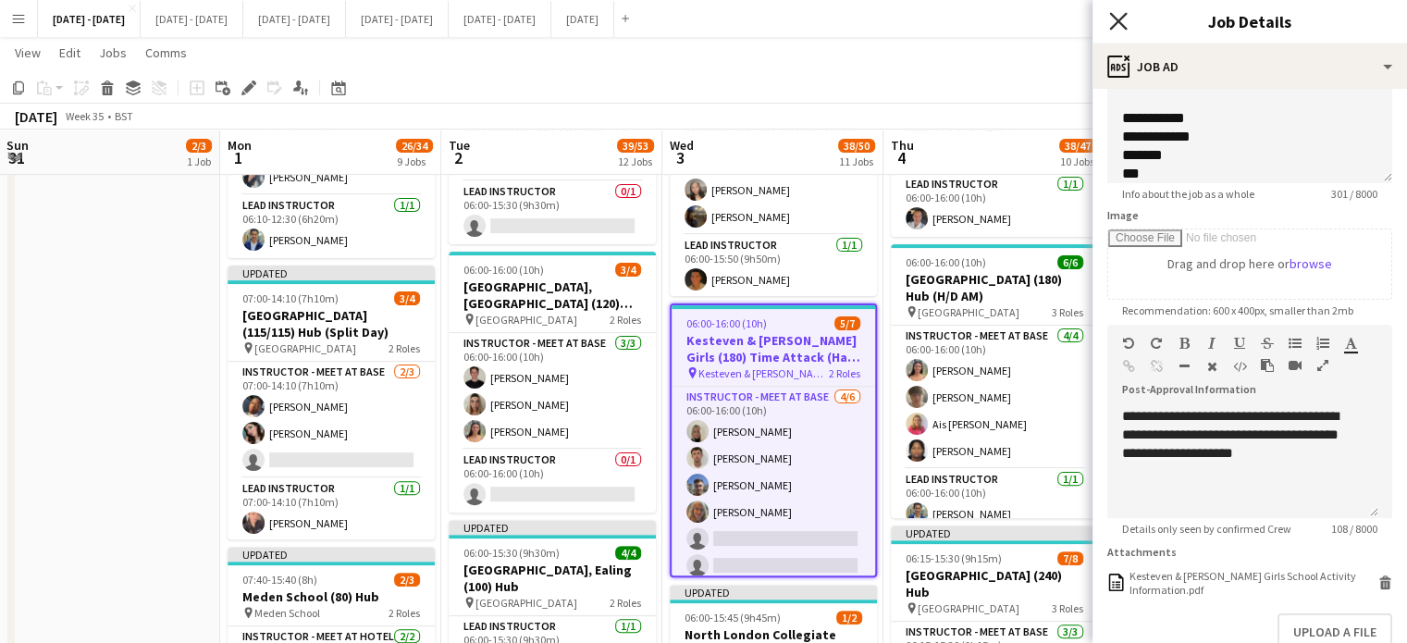
type input "**********"
click at [1118, 18] on icon "Close pop-in" at bounding box center [1118, 21] width 18 height 18
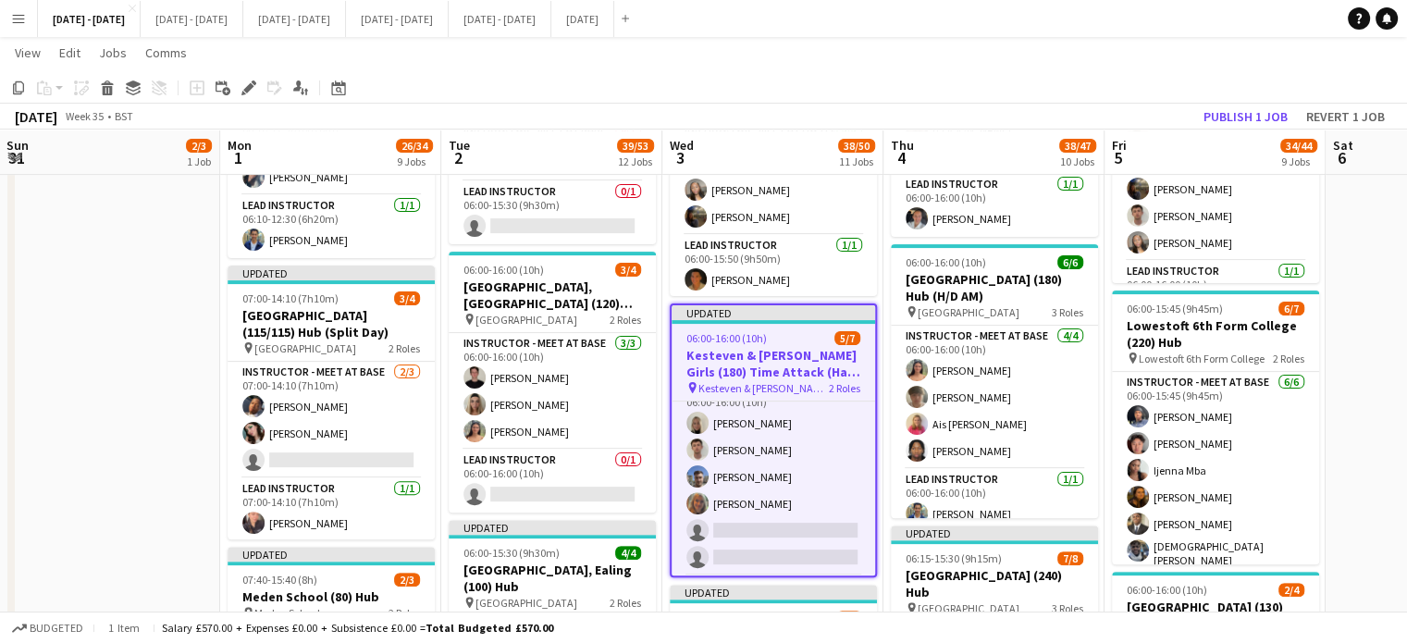
scroll to position [0, 0]
